Goal: Navigation & Orientation: Find specific page/section

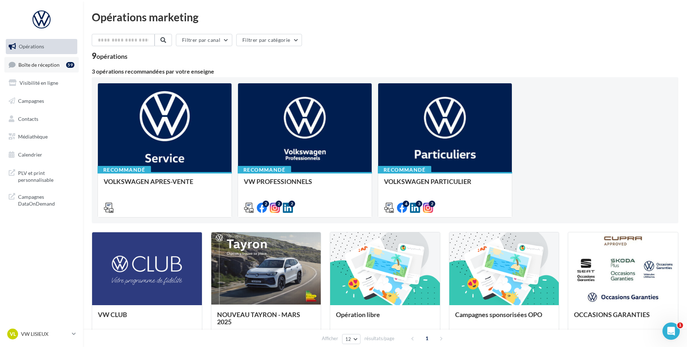
click at [45, 65] on span "Boîte de réception" at bounding box center [38, 64] width 41 height 6
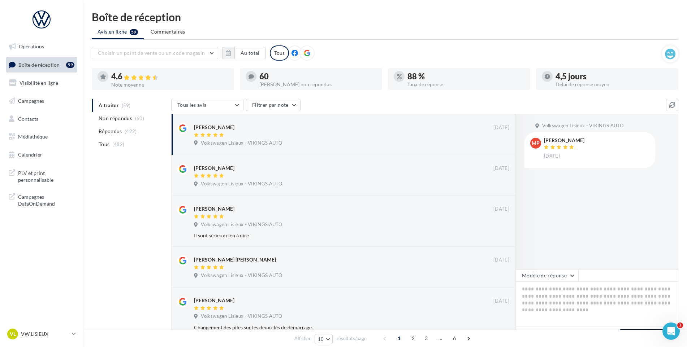
click at [27, 336] on p "VW LISIEUX" at bounding box center [45, 334] width 48 height 7
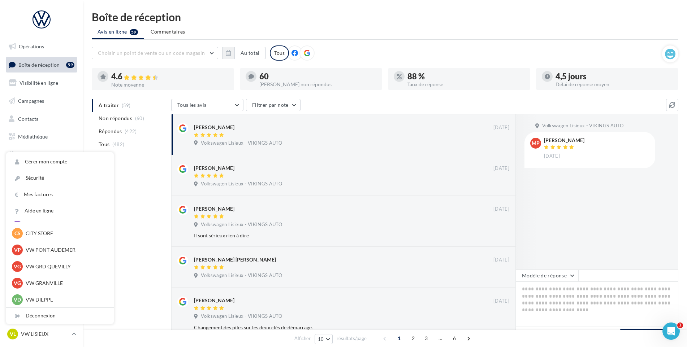
scroll to position [124, 0]
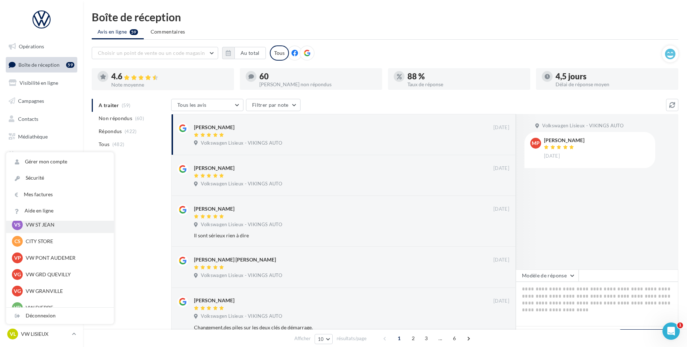
click at [46, 226] on p "VW ST JEAN" at bounding box center [65, 224] width 79 height 7
